Goal: Task Accomplishment & Management: Manage account settings

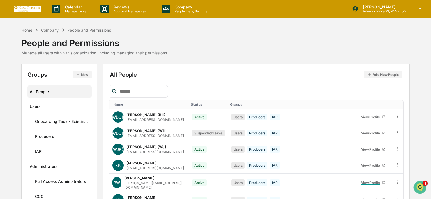
click at [127, 88] on input "text" at bounding box center [142, 91] width 48 height 7
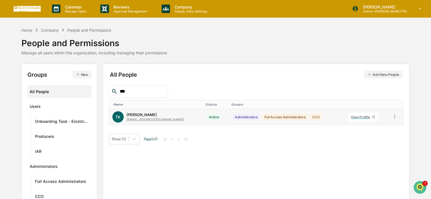
type input "***"
click at [392, 116] on icon at bounding box center [394, 116] width 5 height 5
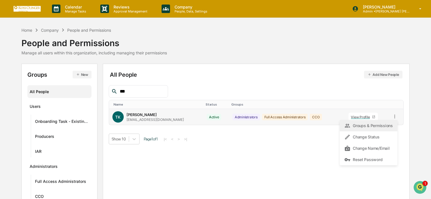
click at [358, 124] on div "Groups & Permissions" at bounding box center [369, 125] width 49 height 7
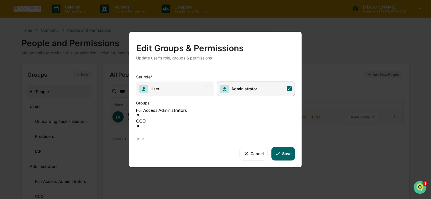
click at [138, 129] on div at bounding box center [137, 132] width 1 height 7
click at [188, 96] on span "User" at bounding box center [175, 88] width 78 height 14
click at [287, 147] on button "Save" at bounding box center [283, 154] width 23 height 14
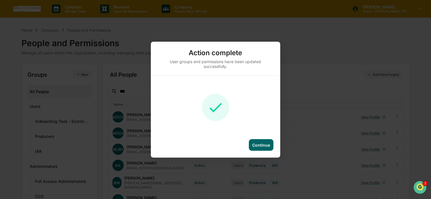
click at [257, 142] on div "Continue" at bounding box center [261, 144] width 18 height 5
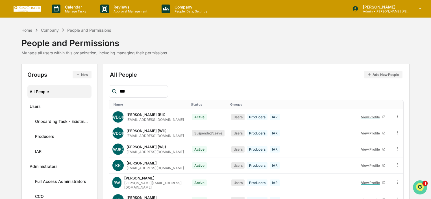
click at [422, 190] on icon "Open customer support" at bounding box center [420, 194] width 14 height 14
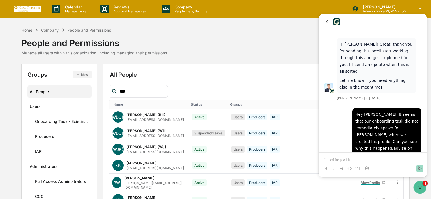
click at [354, 157] on p at bounding box center [373, 160] width 97 height 6
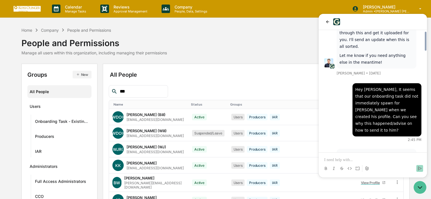
click at [128, 34] on div "People and Permissions" at bounding box center [94, 40] width 146 height 15
click at [31, 31] on div "Home" at bounding box center [26, 30] width 11 height 5
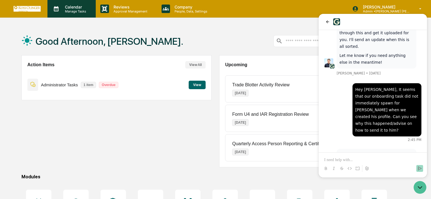
click at [73, 12] on p "Manage Tasks" at bounding box center [74, 11] width 29 height 4
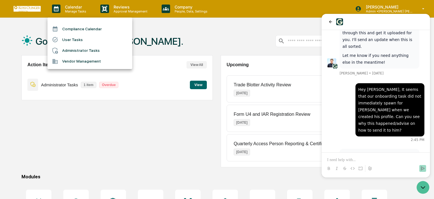
click at [68, 40] on li "User Tasks" at bounding box center [89, 39] width 85 height 11
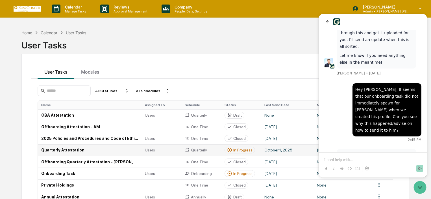
scroll to position [57, 0]
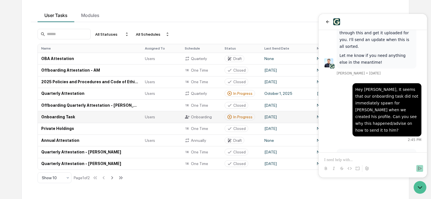
click at [75, 116] on td "Onboarding Task" at bounding box center [90, 117] width 104 height 12
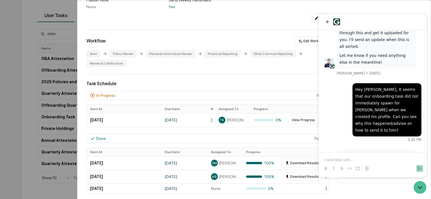
scroll to position [113, 0]
